Goal: Obtain resource: Download file/media

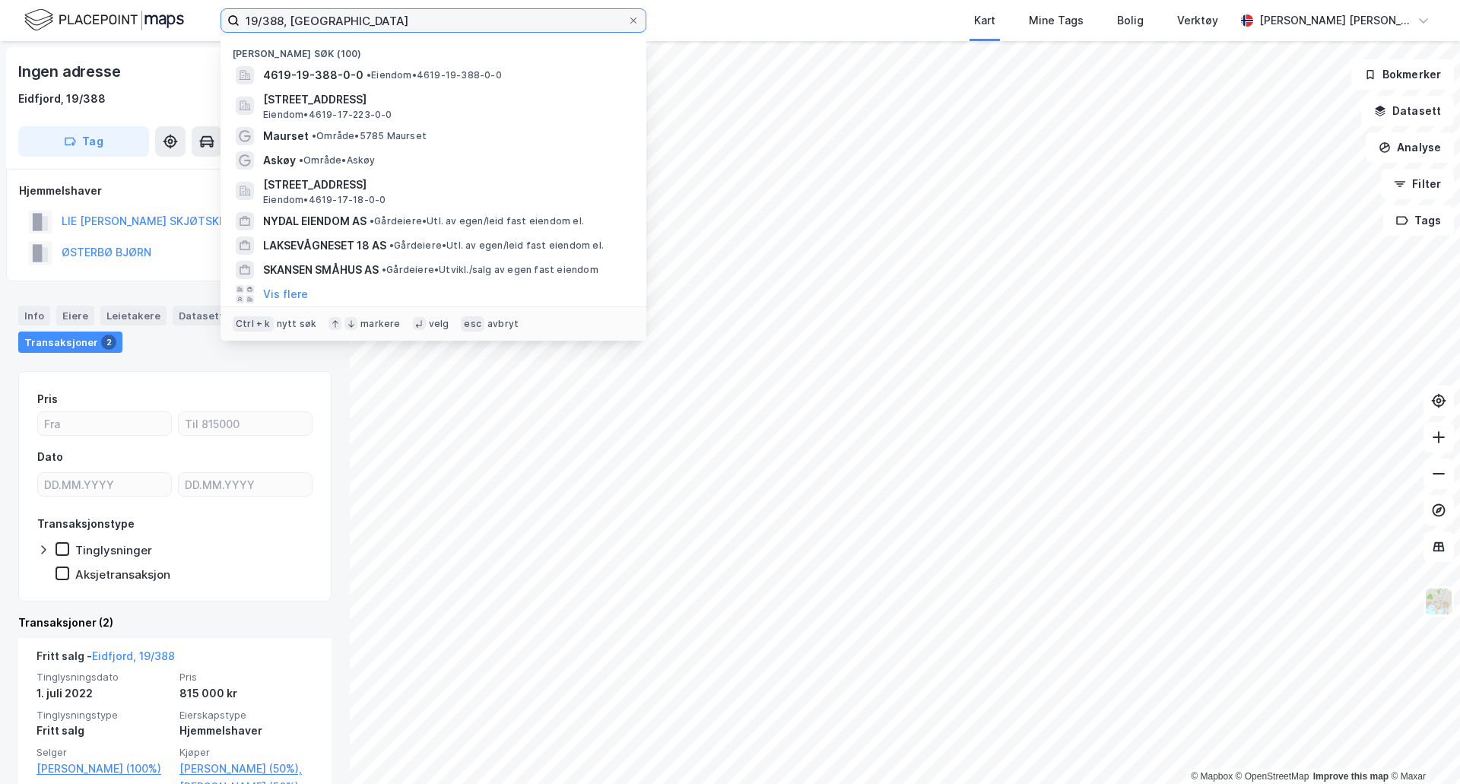
click at [273, 21] on input "19/388, [GEOGRAPHIC_DATA]" at bounding box center [434, 20] width 388 height 23
drag, startPoint x: 252, startPoint y: 21, endPoint x: 278, endPoint y: 20, distance: 26.6
click at [278, 20] on input "19/388, [GEOGRAPHIC_DATA]" at bounding box center [434, 20] width 388 height 23
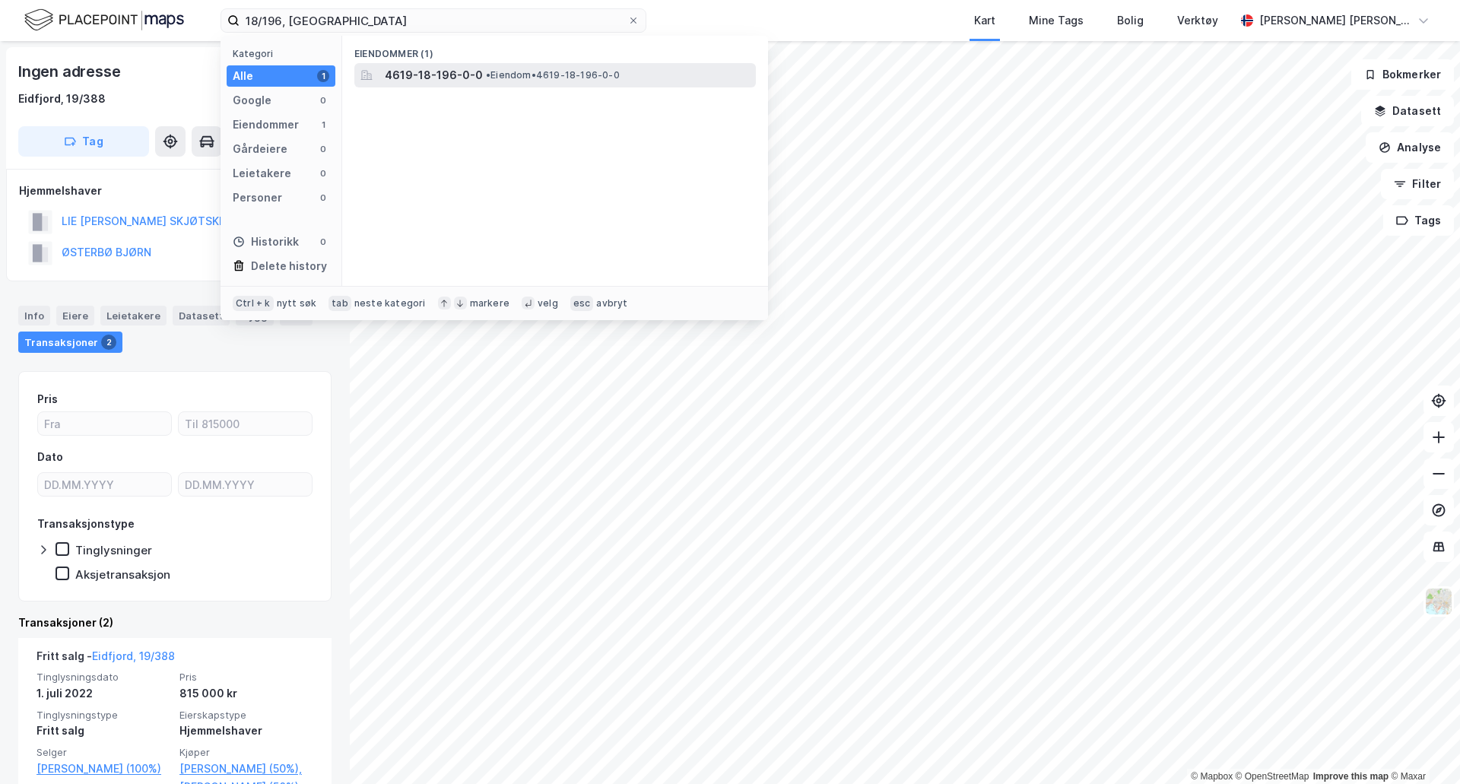
click at [414, 84] on div "4619-18-196-0-0 • Eiendom • 4619-18-196-0-0" at bounding box center [554, 75] width 401 height 24
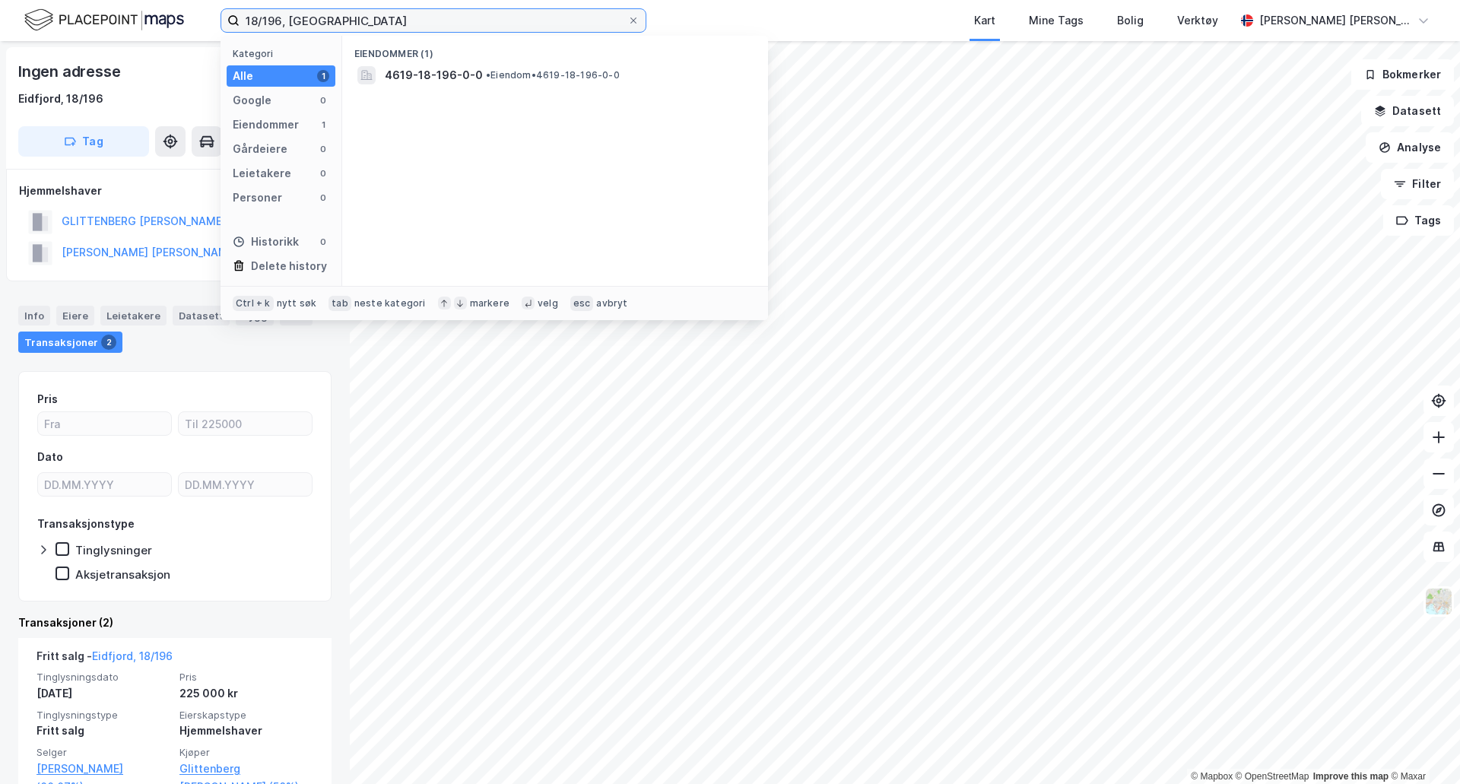
drag, startPoint x: 251, startPoint y: 24, endPoint x: 281, endPoint y: 21, distance: 29.8
click at [281, 21] on input "18/196, [GEOGRAPHIC_DATA]" at bounding box center [434, 20] width 388 height 23
type input "19/338, [GEOGRAPHIC_DATA]"
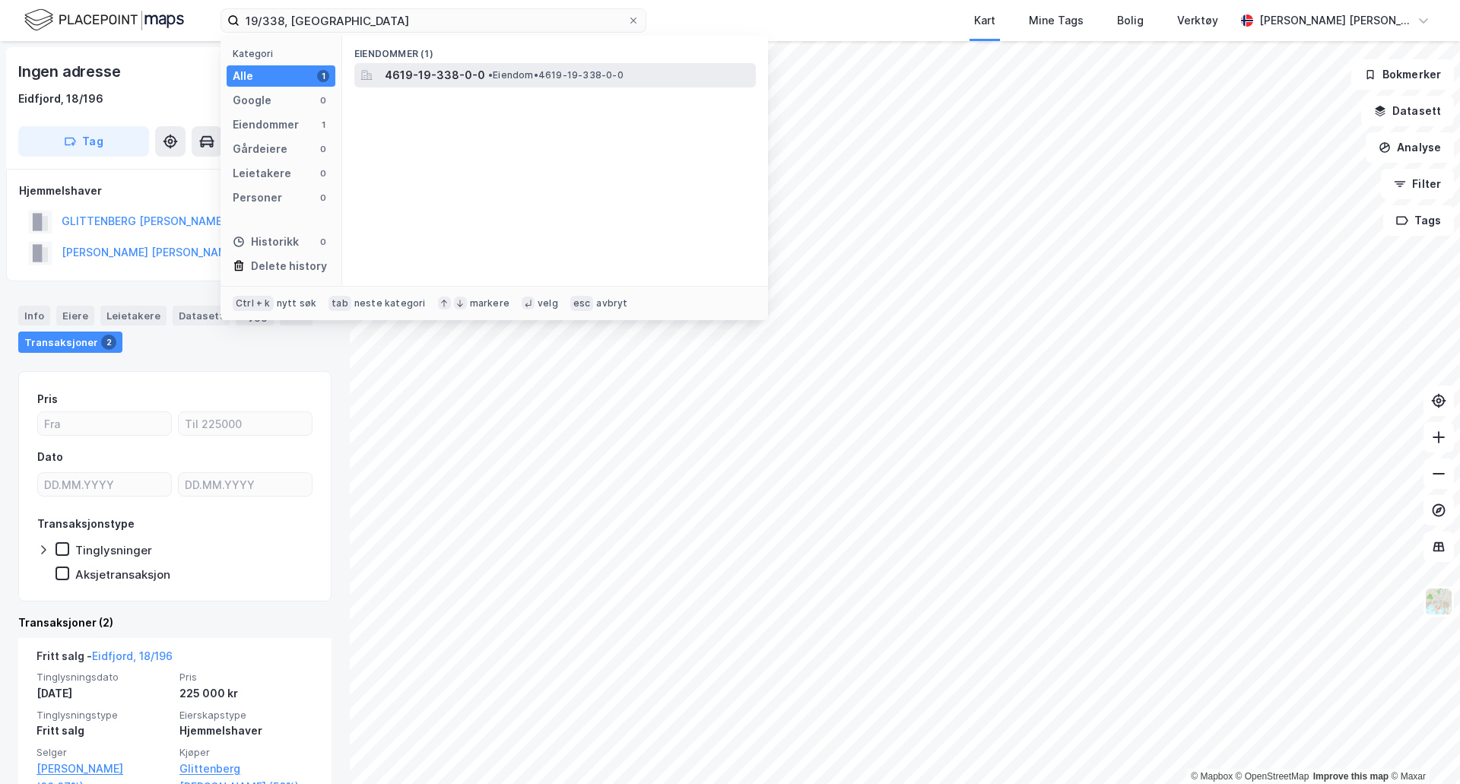
click at [461, 81] on span "4619-19-338-0-0" at bounding box center [435, 75] width 100 height 18
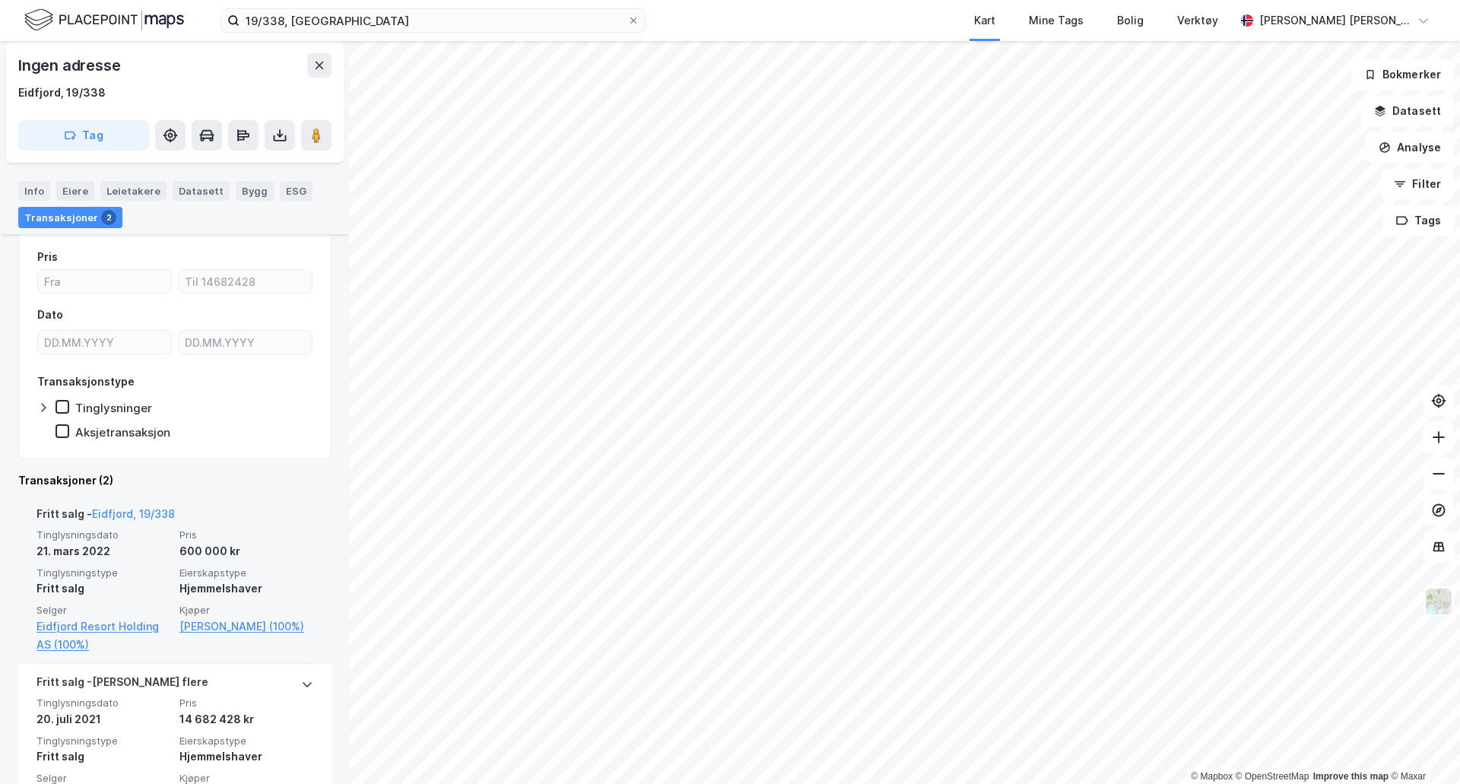
scroll to position [176, 0]
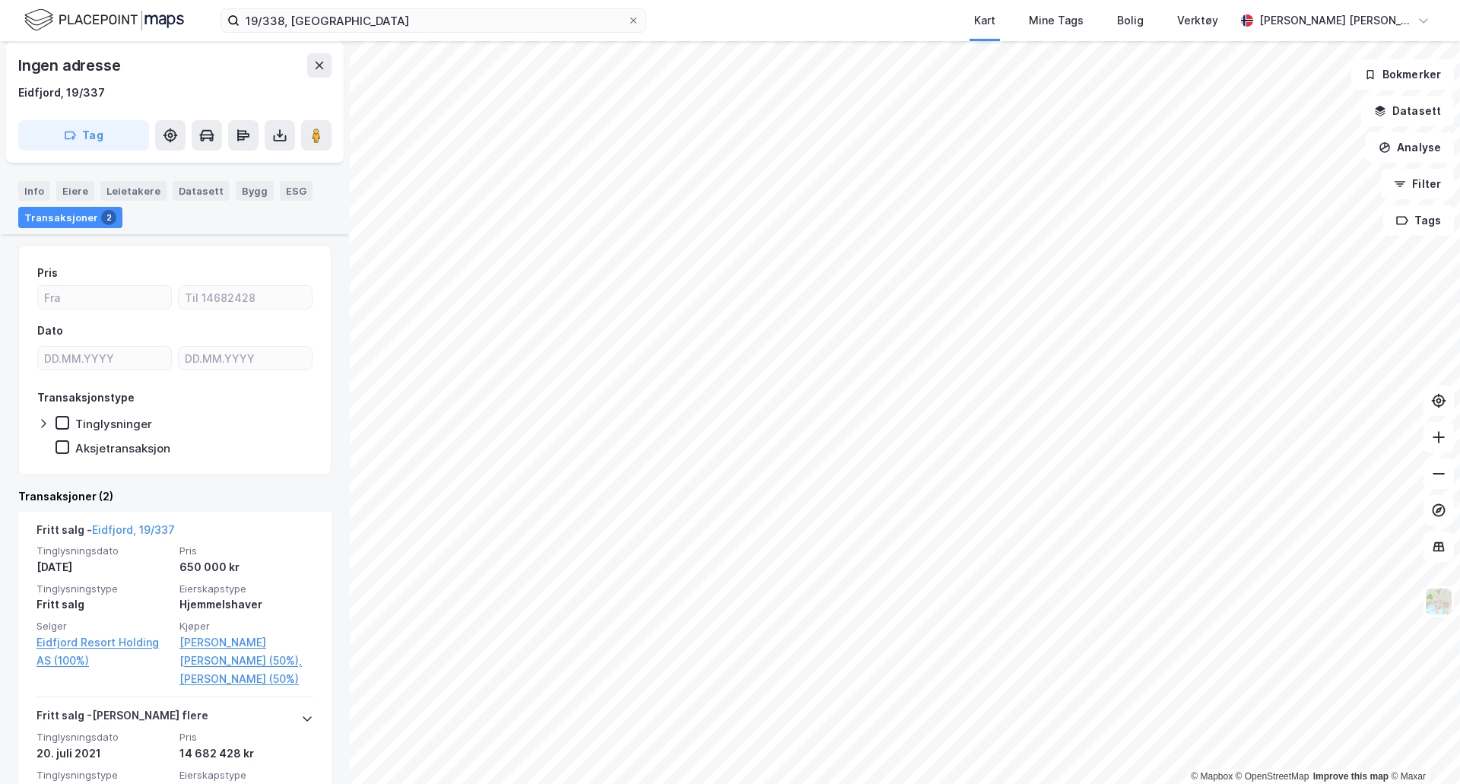
scroll to position [152, 0]
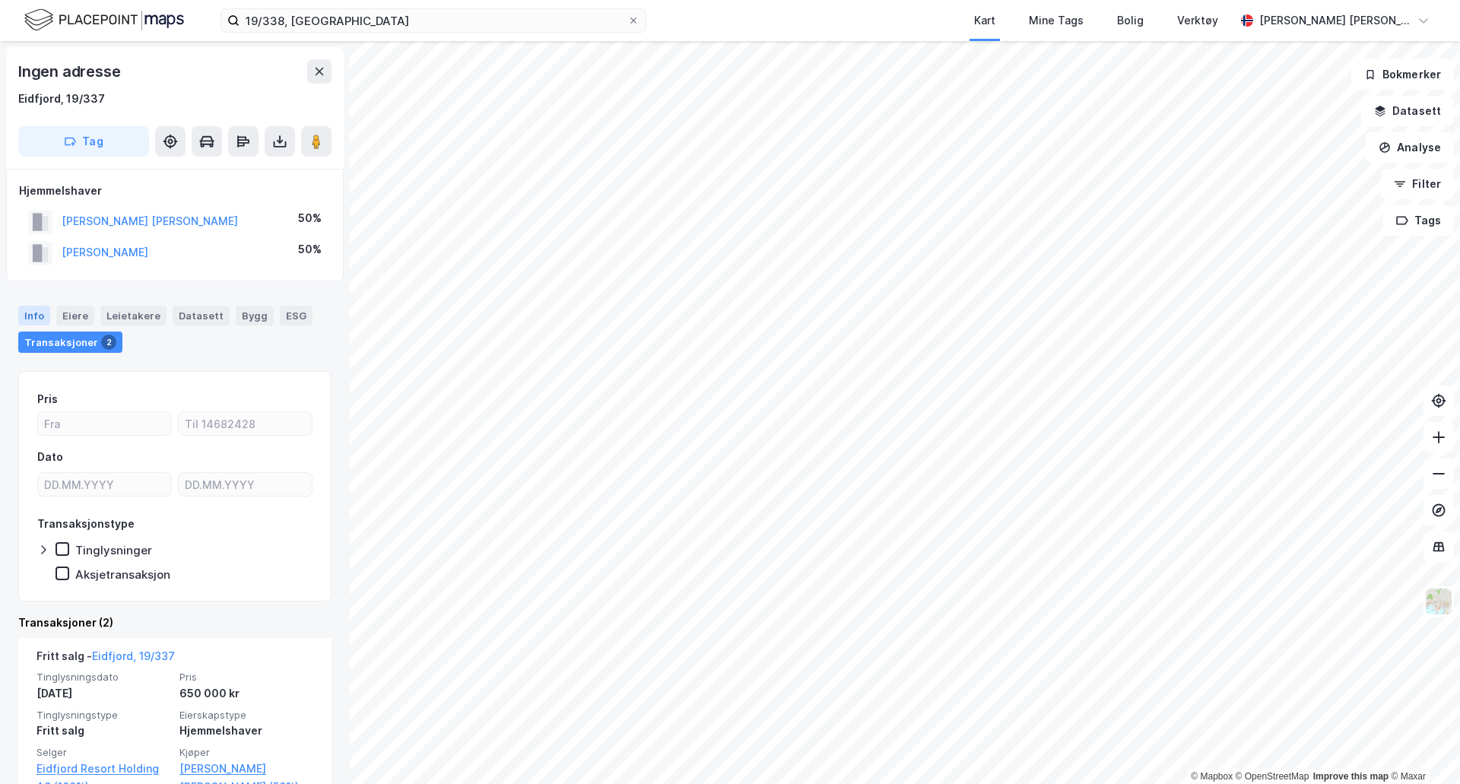
click at [33, 322] on div "Info" at bounding box center [34, 316] width 32 height 20
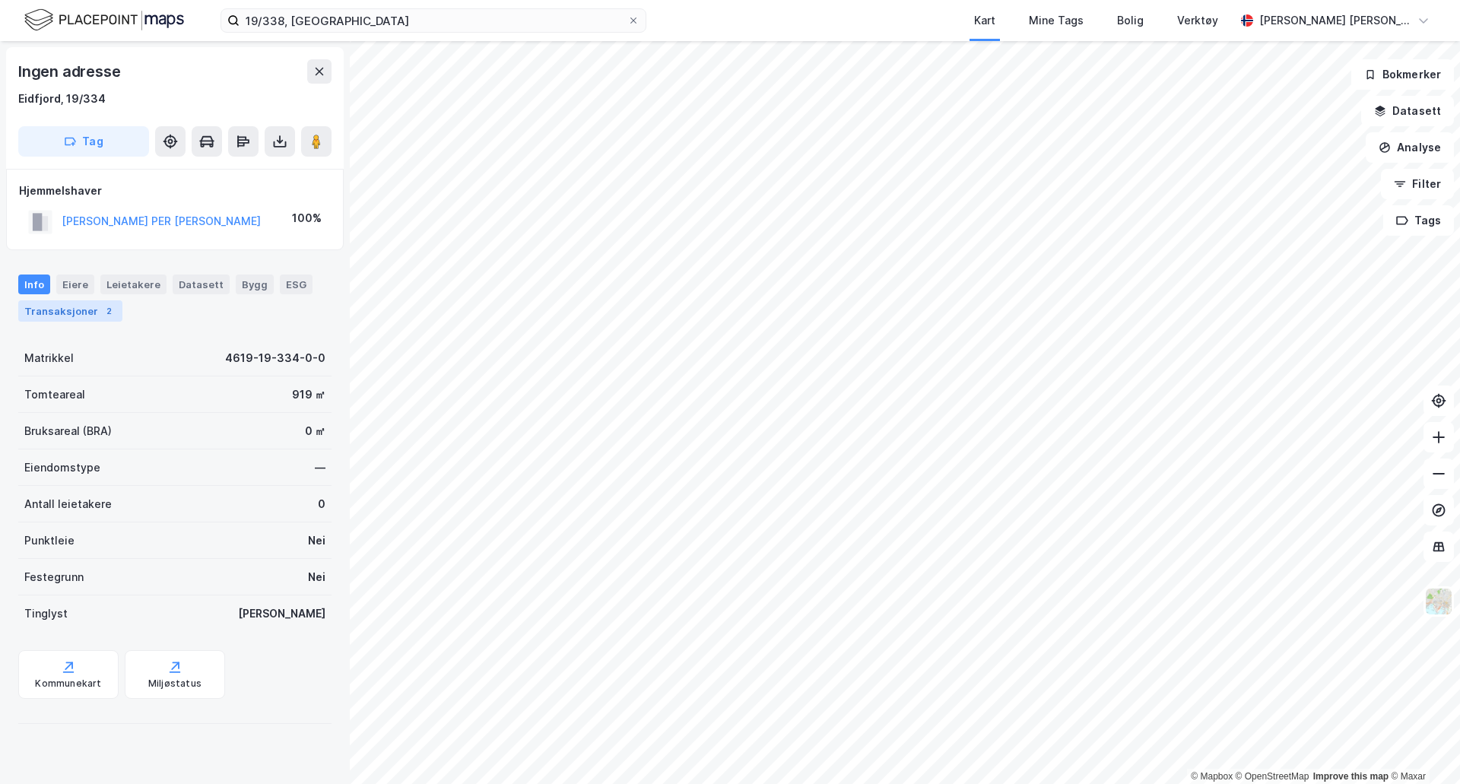
click at [93, 314] on div "Transaksjoner 2" at bounding box center [70, 310] width 104 height 21
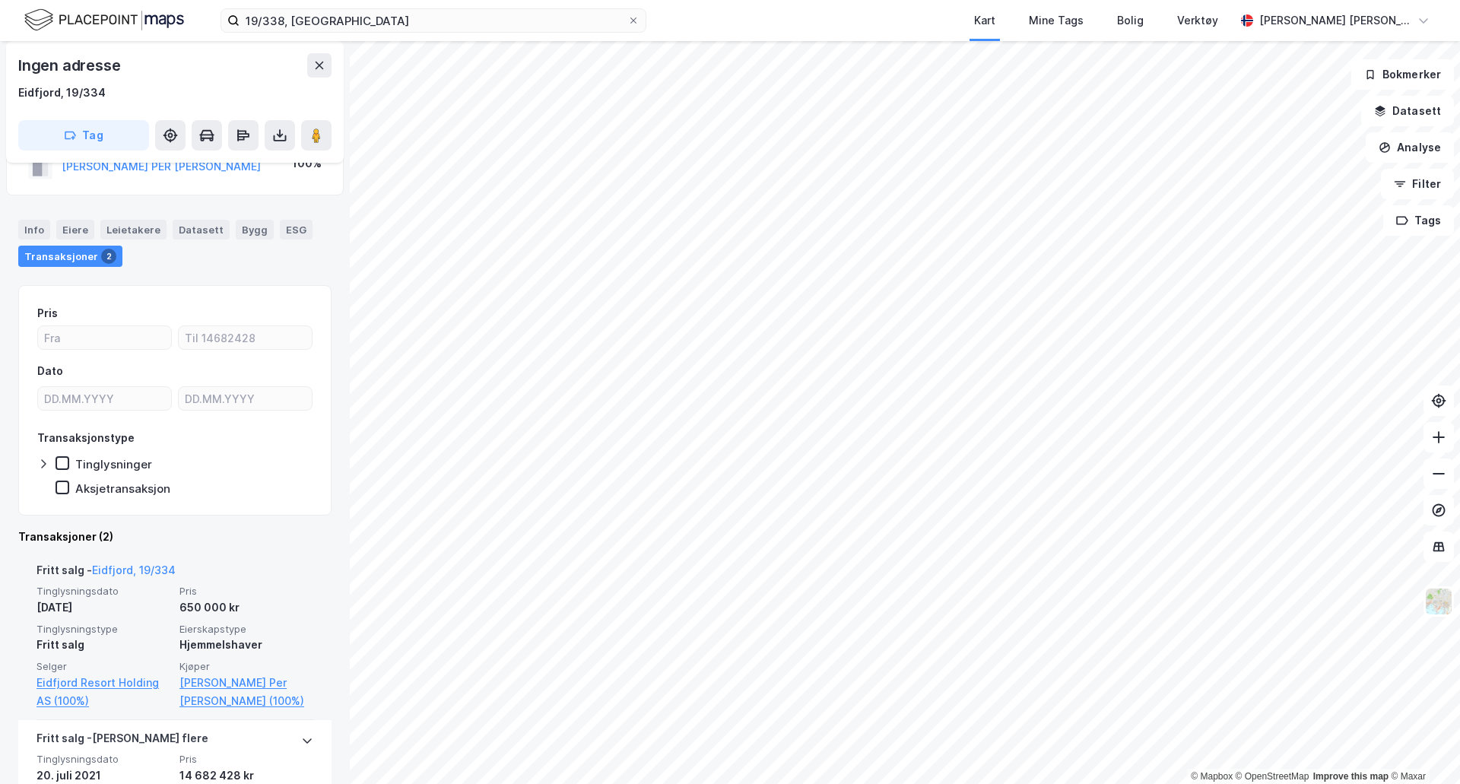
scroll to position [76, 0]
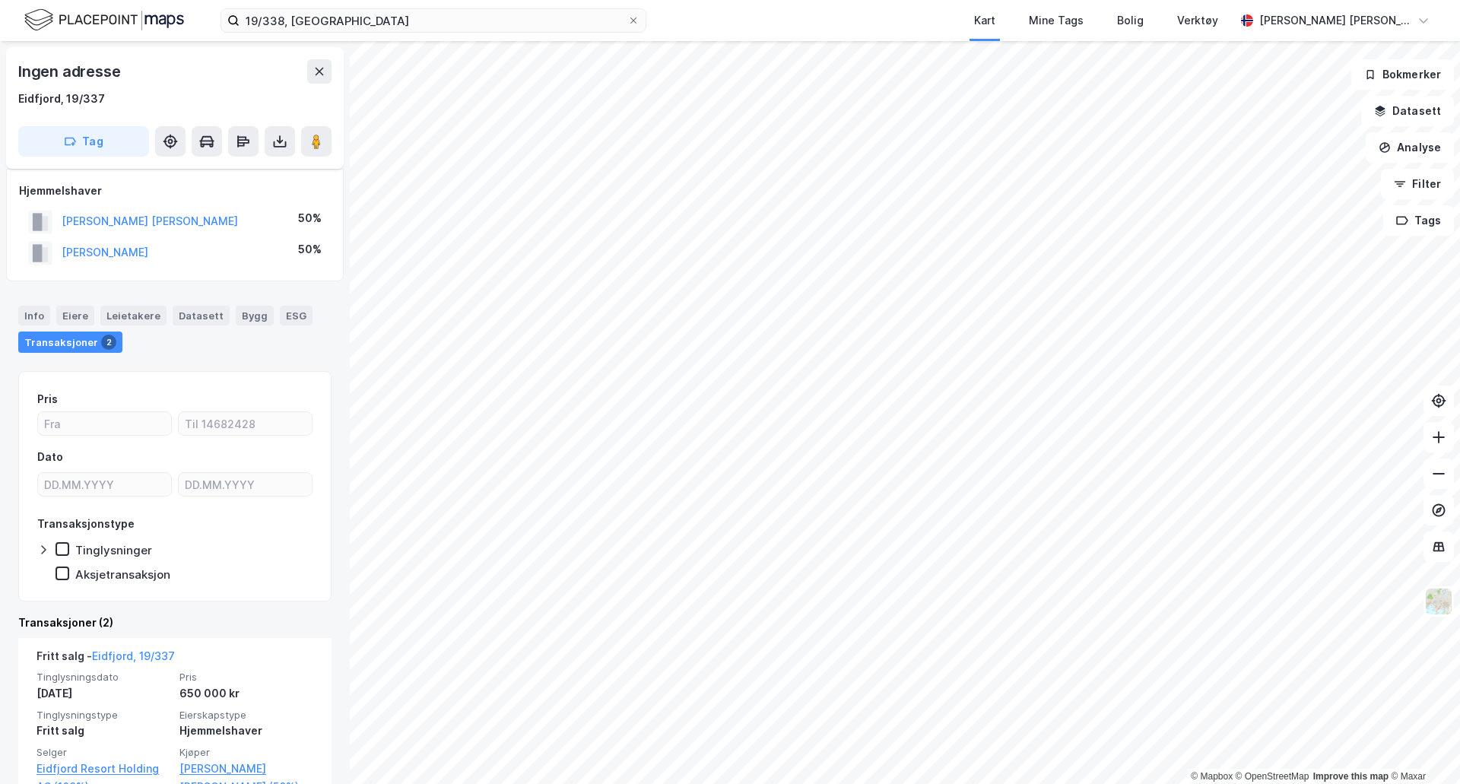
scroll to position [152, 0]
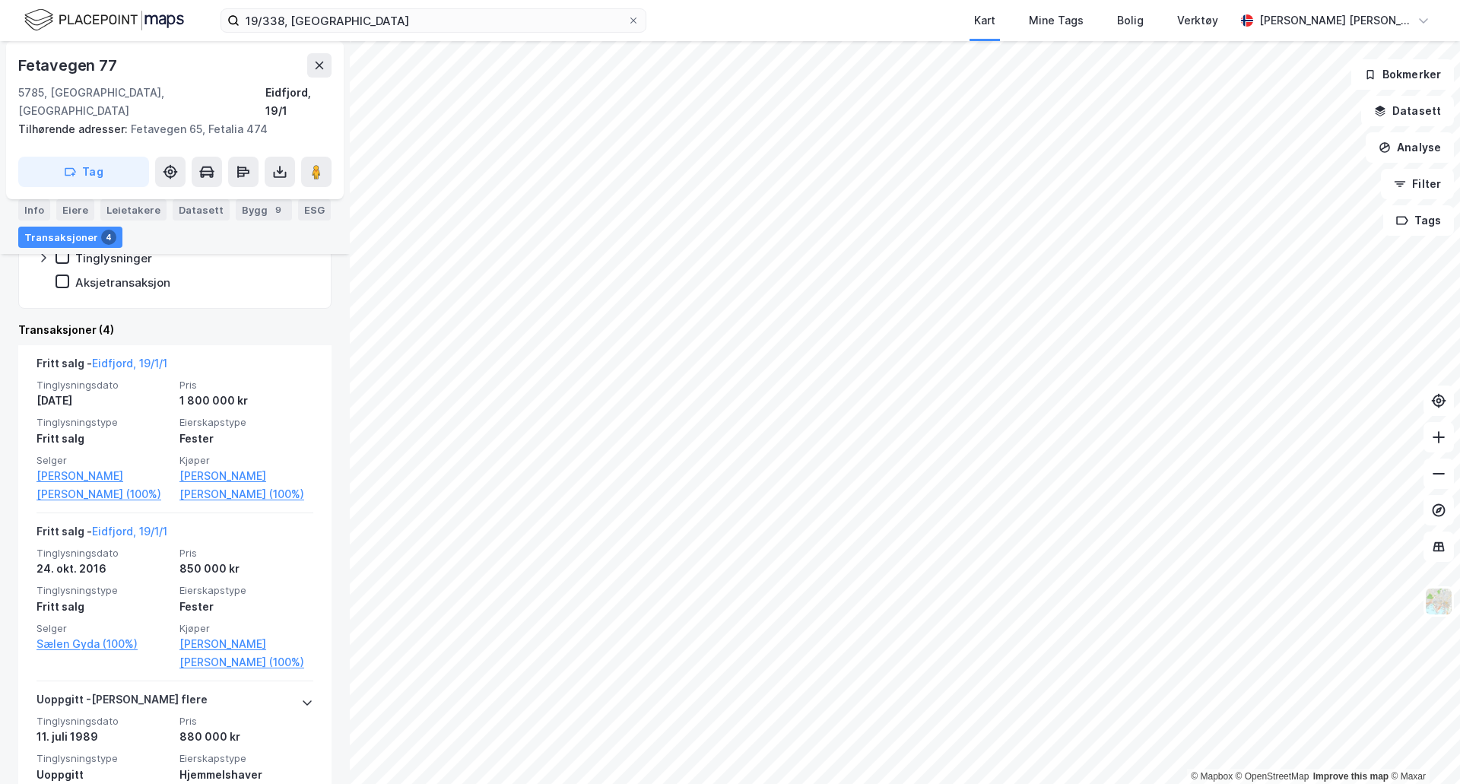
scroll to position [304, 0]
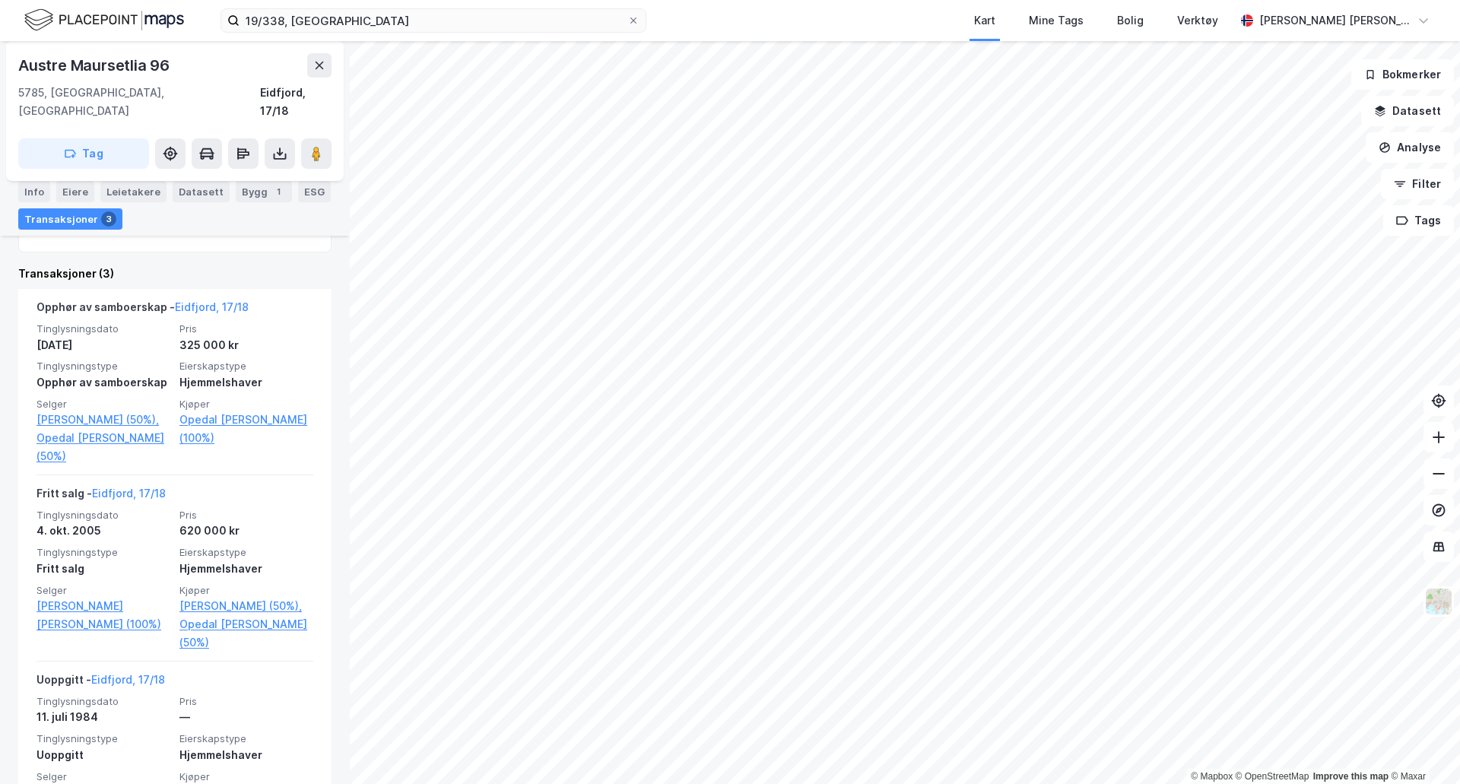
scroll to position [304, 0]
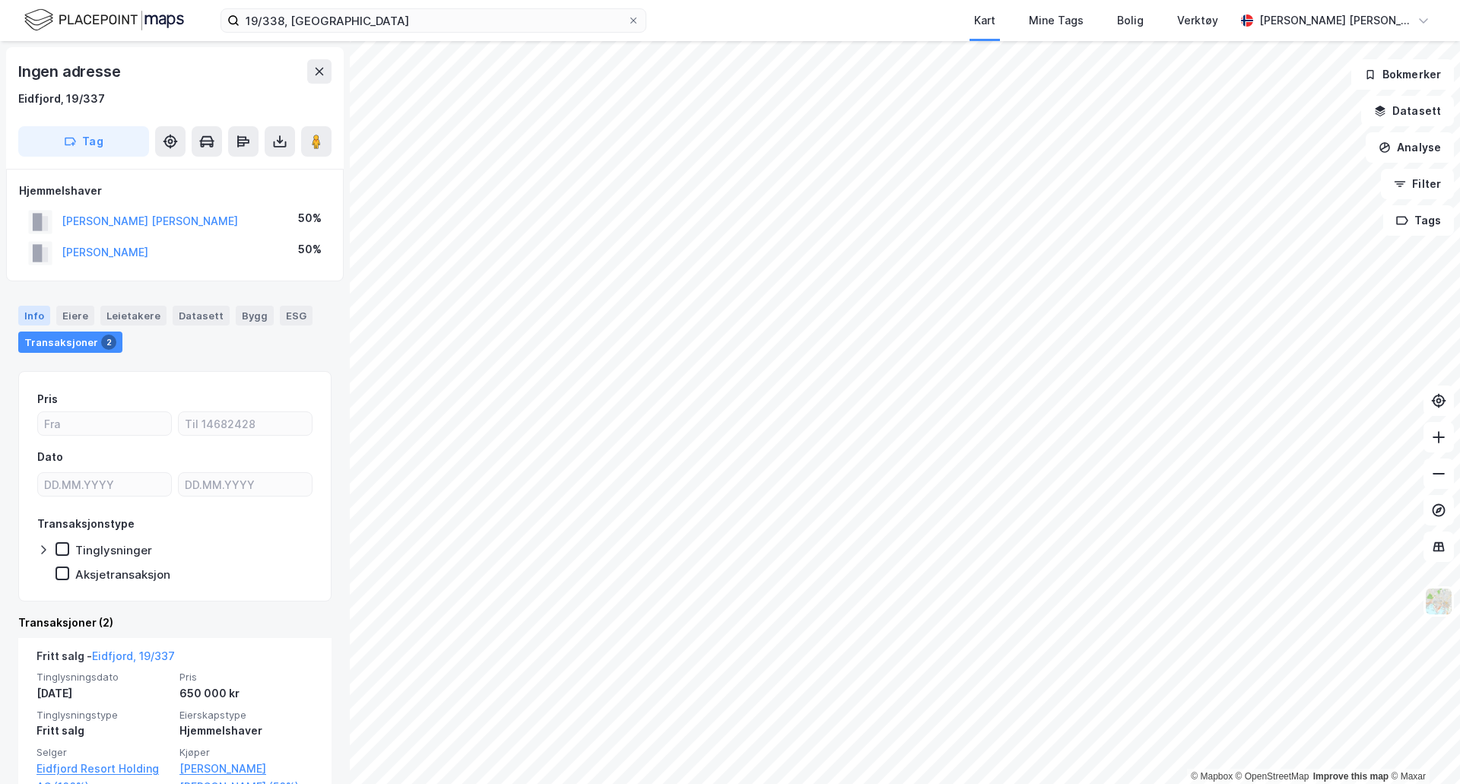
click at [34, 313] on div "Info" at bounding box center [34, 316] width 32 height 20
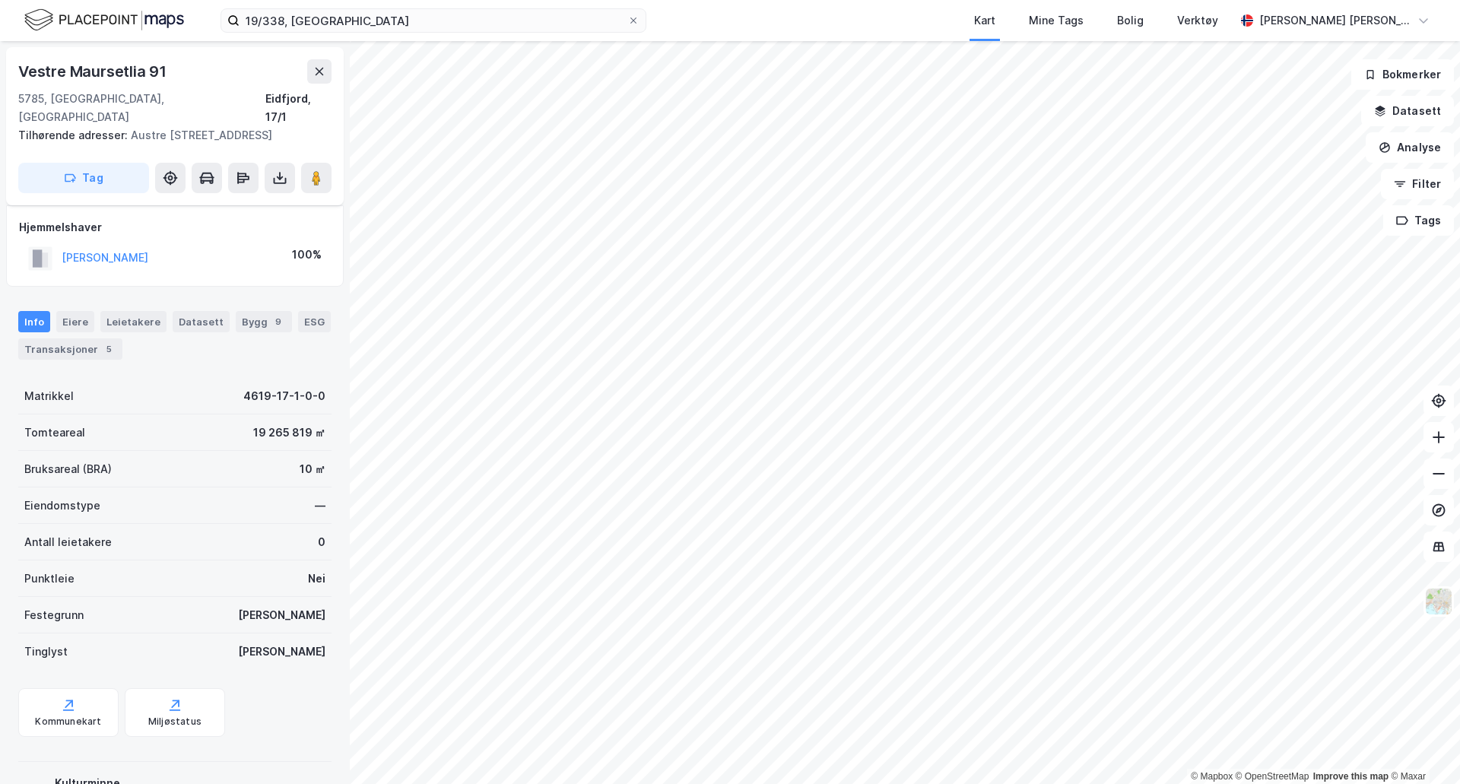
scroll to position [82, 0]
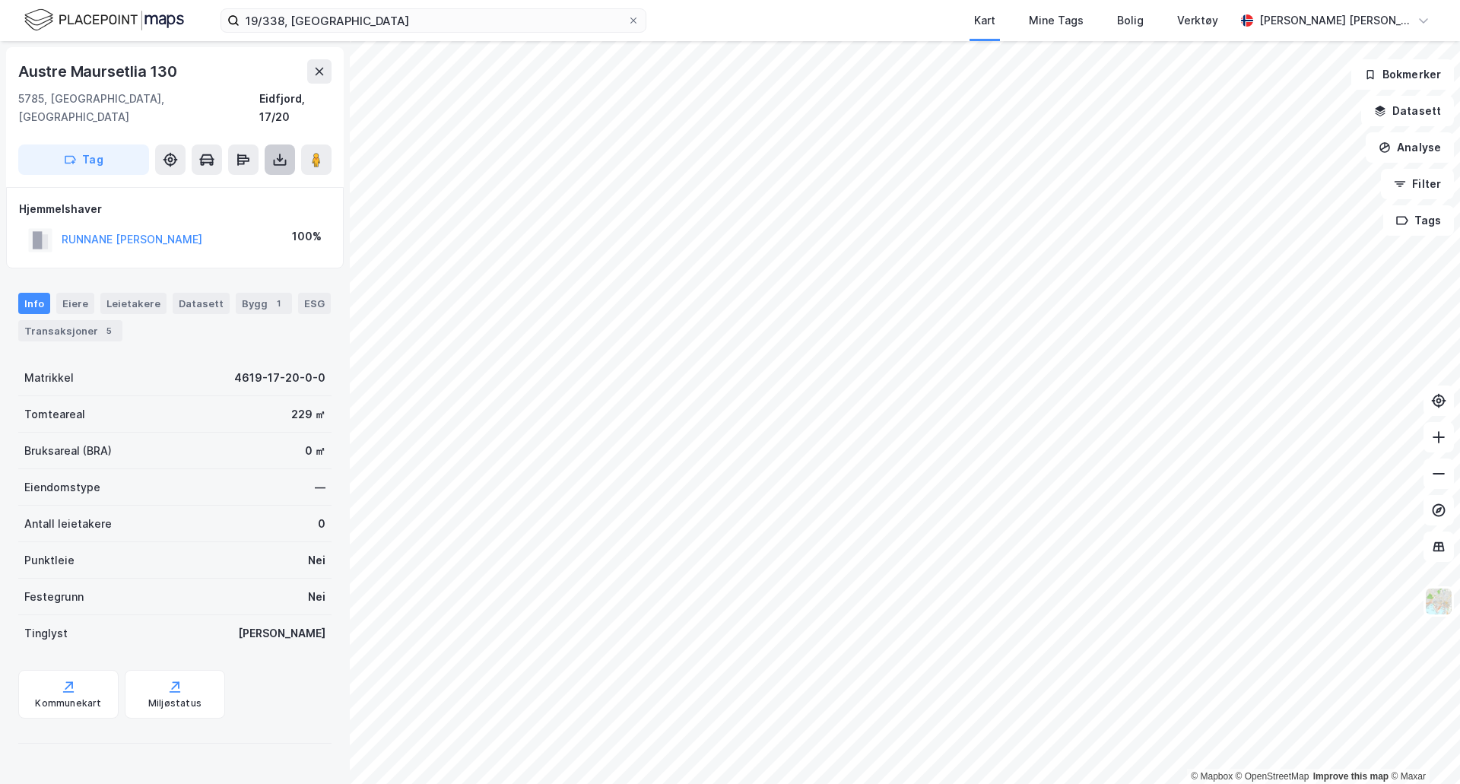
click at [280, 154] on icon at bounding box center [280, 158] width 2 height 8
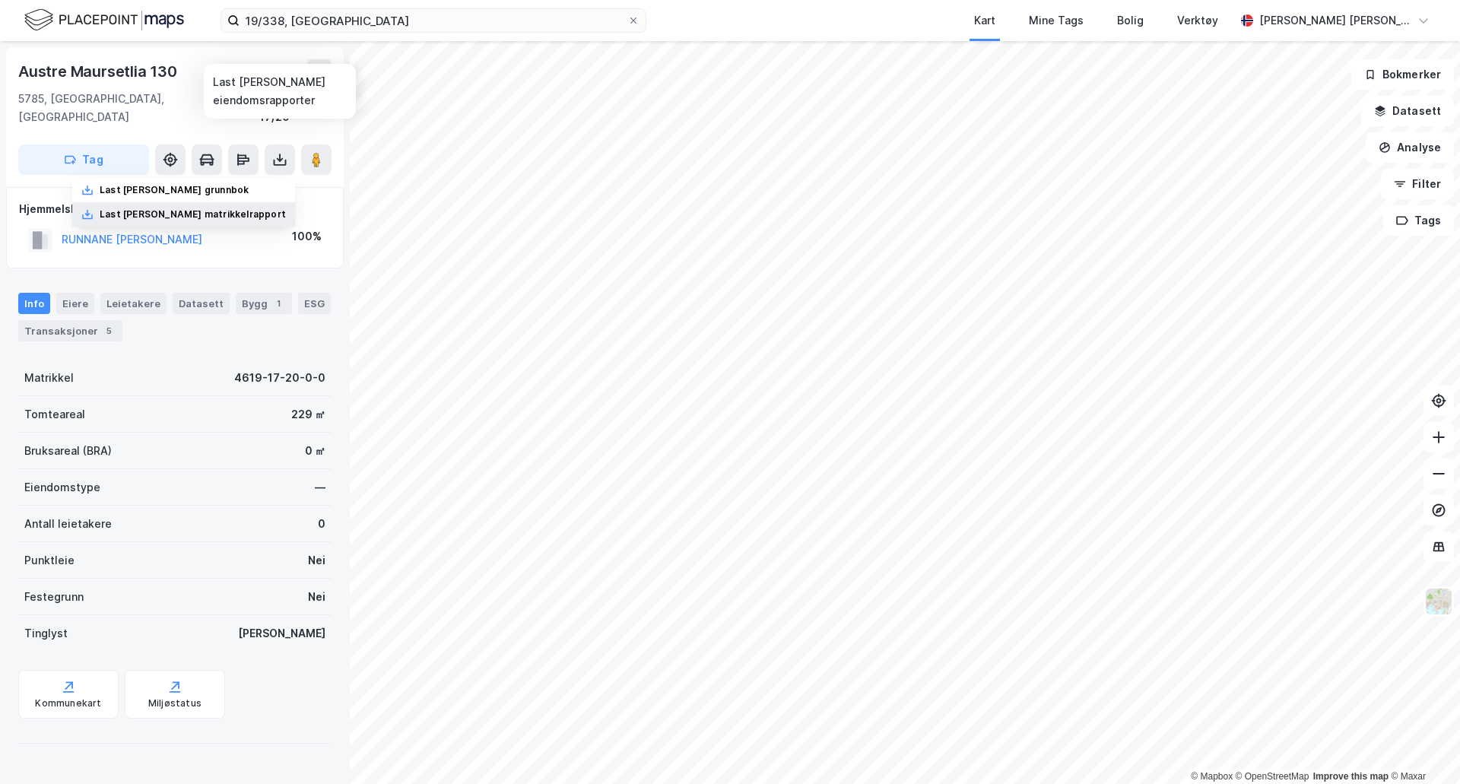
click at [254, 208] on div "Last [PERSON_NAME] matrikkelrapport" at bounding box center [193, 214] width 186 height 12
click at [1425, 151] on button "Analyse" at bounding box center [1410, 147] width 88 height 30
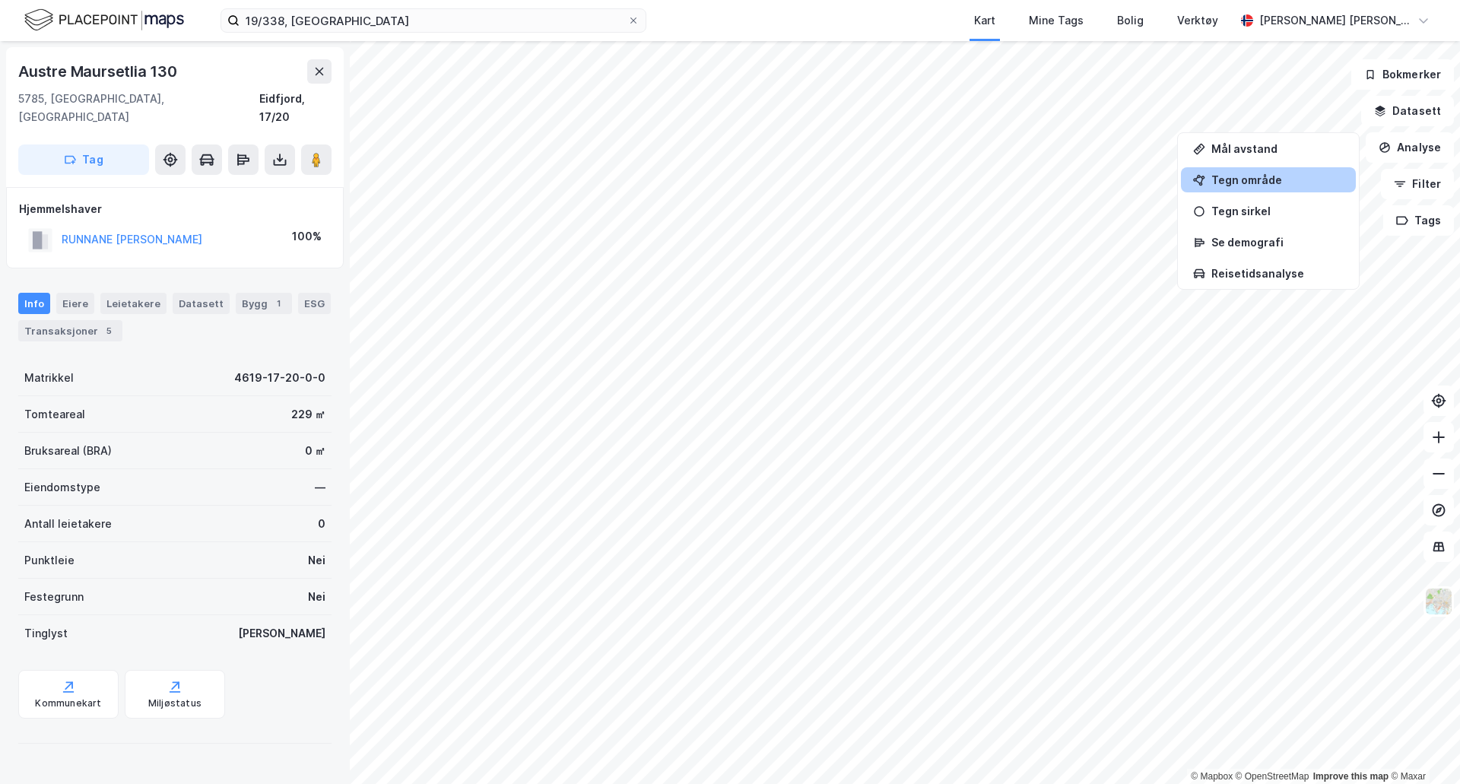
click at [1268, 184] on div "Tegn område" at bounding box center [1277, 179] width 132 height 13
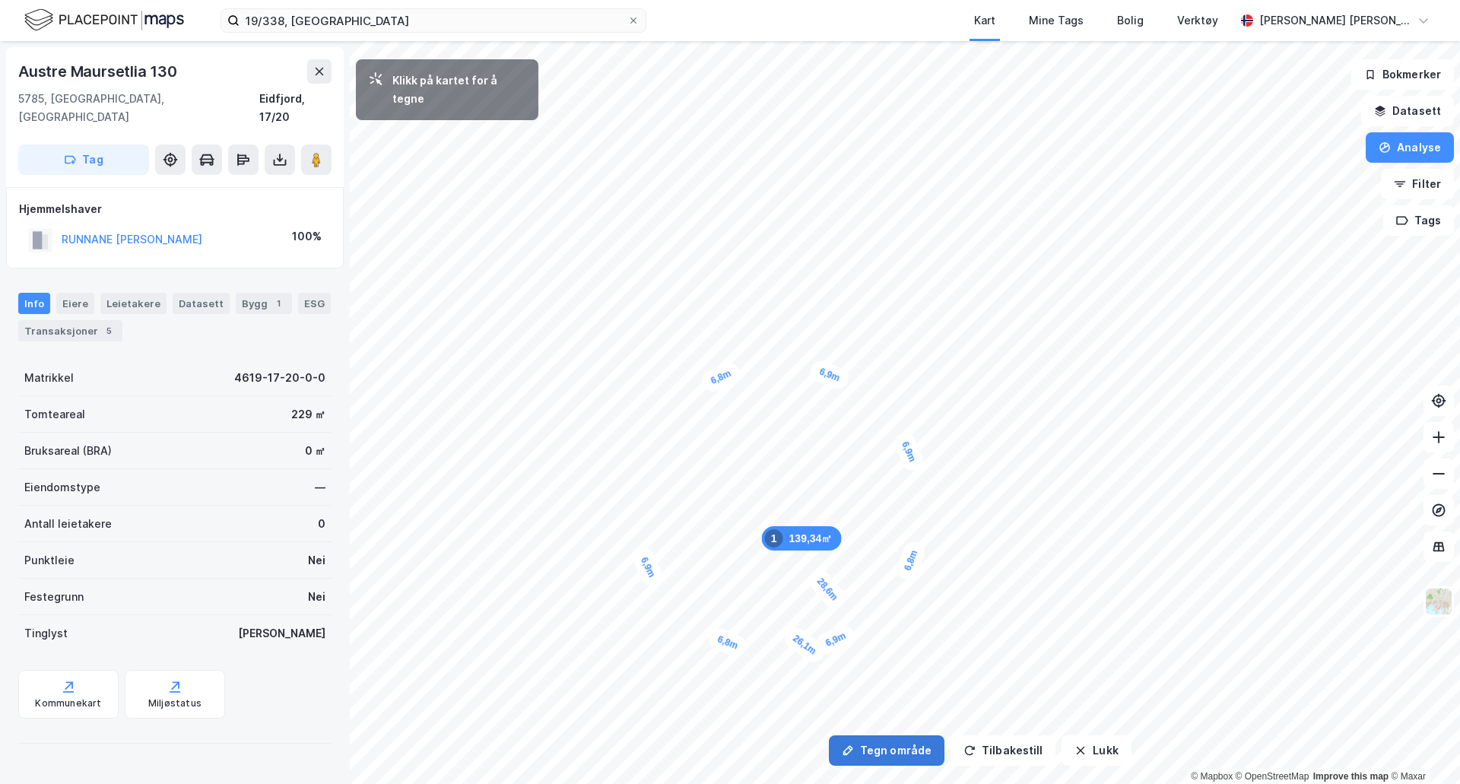
click at [871, 746] on button "Tegn område" at bounding box center [887, 750] width 116 height 30
